Goal: Task Accomplishment & Management: Manage account settings

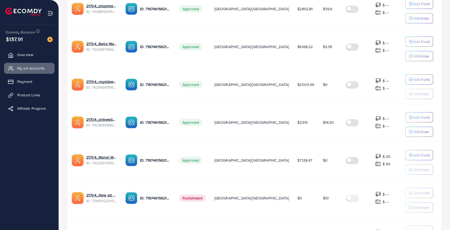
scroll to position [317, 0]
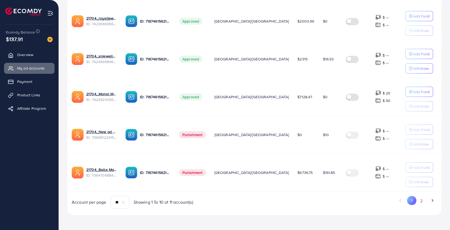
click at [420, 202] on button "2" at bounding box center [421, 201] width 10 height 10
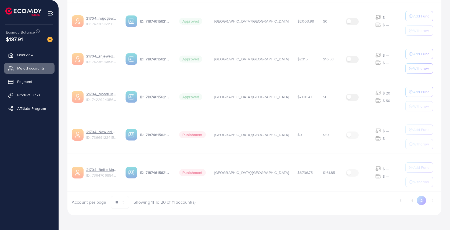
scroll to position [0, 0]
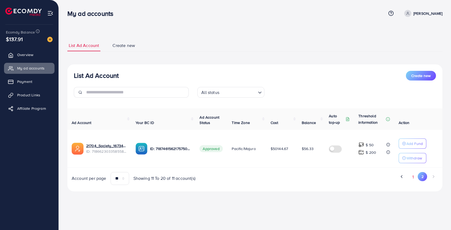
click at [413, 180] on button "1" at bounding box center [412, 177] width 9 height 10
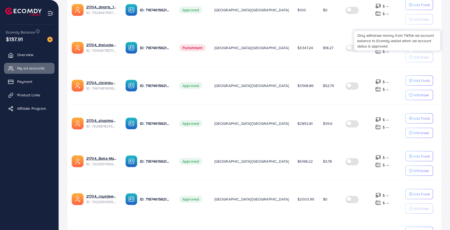
scroll to position [151, 0]
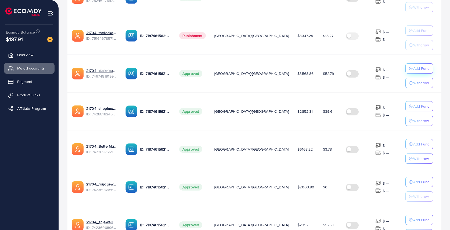
click at [413, 70] on p "Add Fund" at bounding box center [421, 68] width 16 height 6
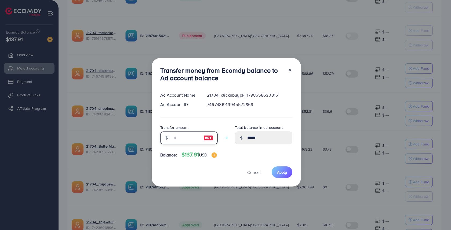
click at [185, 143] on input "number" at bounding box center [186, 138] width 27 height 13
click at [253, 171] on button "Cancel" at bounding box center [254, 172] width 27 height 12
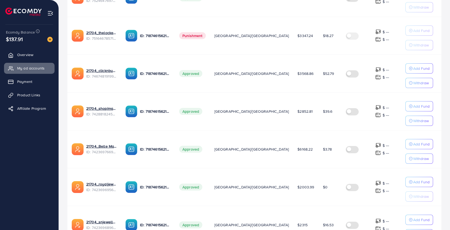
click at [345, 75] on label at bounding box center [352, 73] width 15 height 6
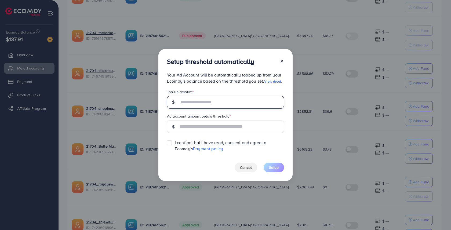
click at [196, 107] on input "text" at bounding box center [231, 102] width 105 height 13
type input "**"
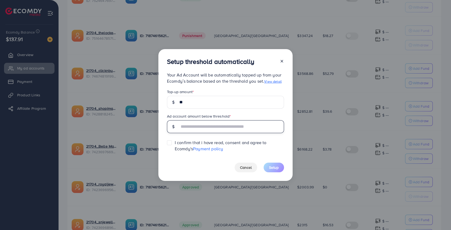
click at [191, 123] on input "text" at bounding box center [231, 126] width 105 height 13
click at [196, 132] on input "**" at bounding box center [231, 126] width 105 height 13
type input "**"
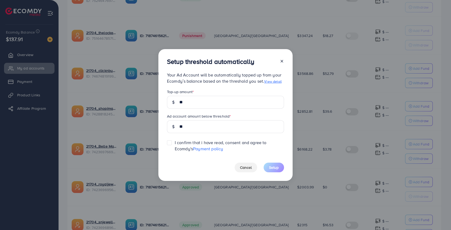
click at [175, 140] on label at bounding box center [175, 140] width 0 height 0
click at [276, 165] on span "Setup" at bounding box center [274, 167] width 10 height 5
